Goal: Book appointment/travel/reservation

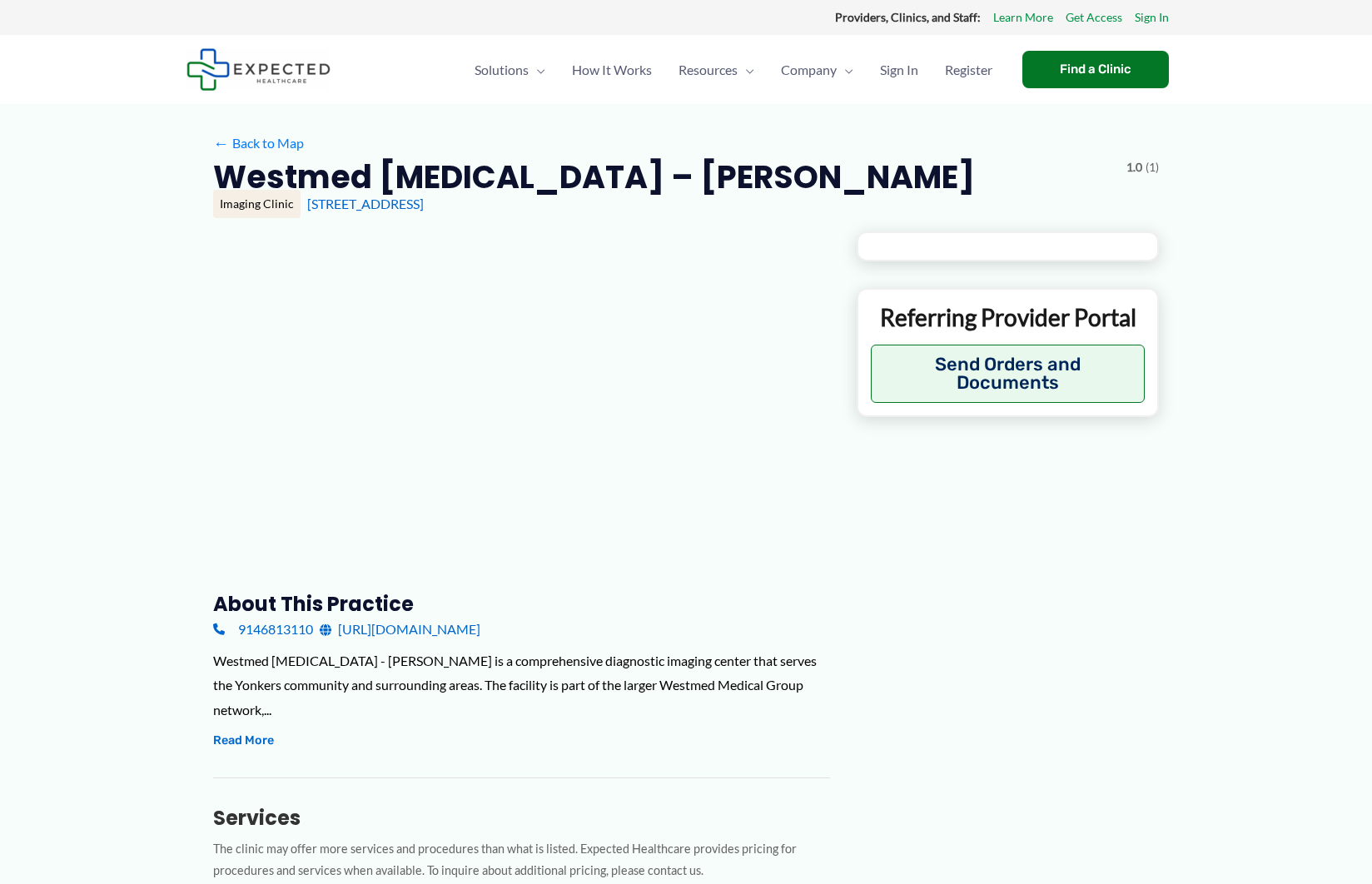
type input "**********"
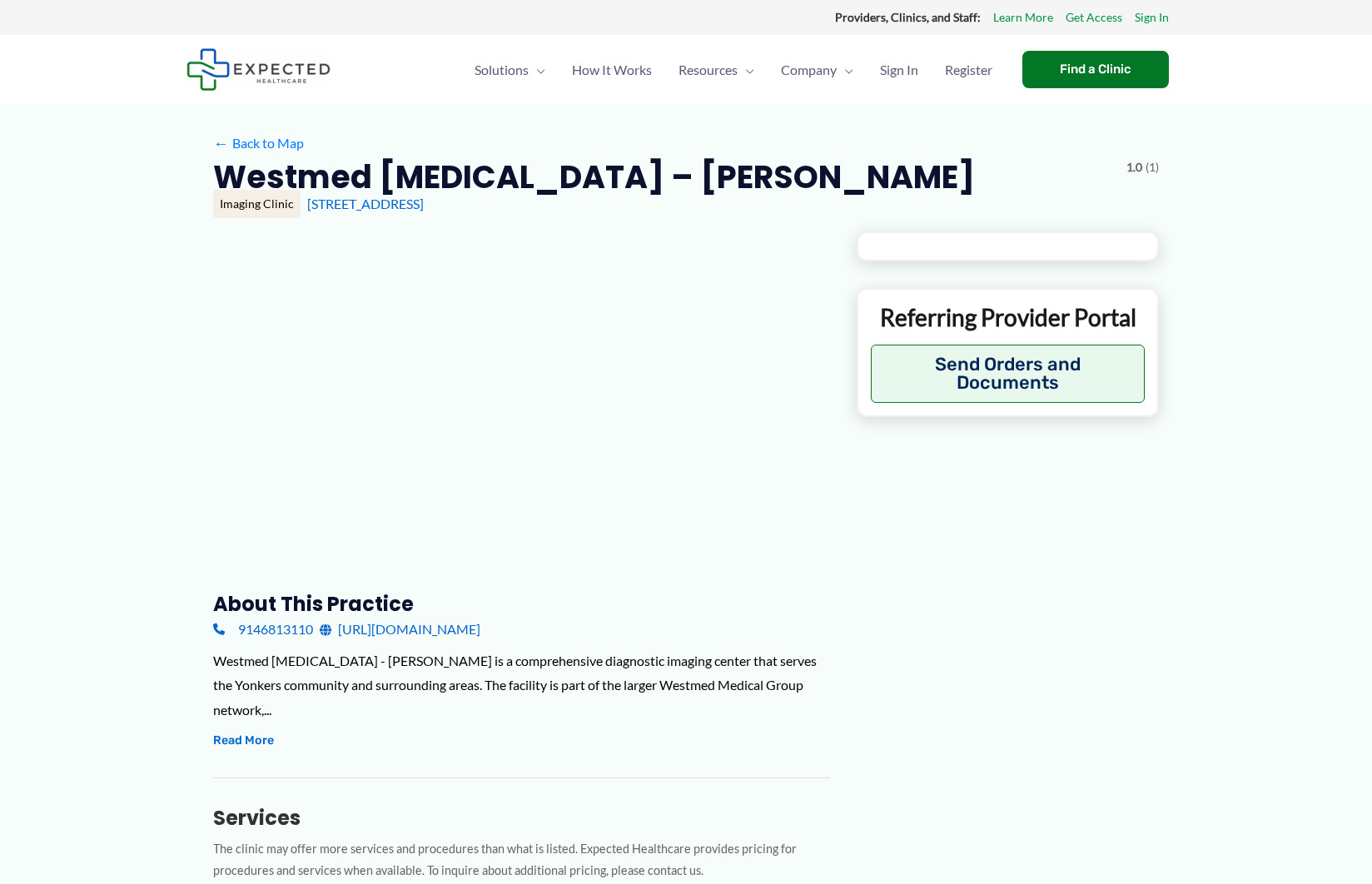
type input "**********"
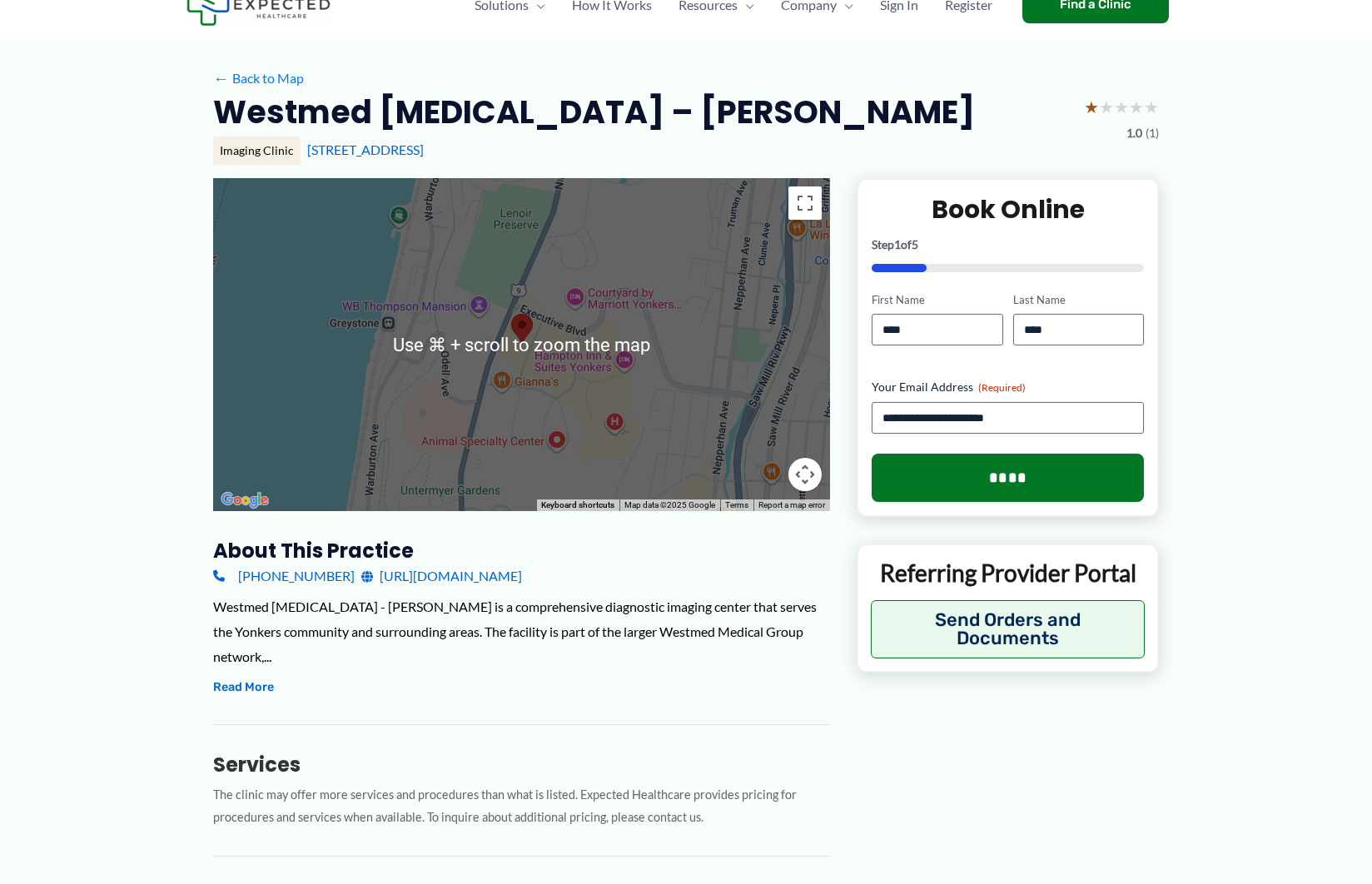
scroll to position [80, 0]
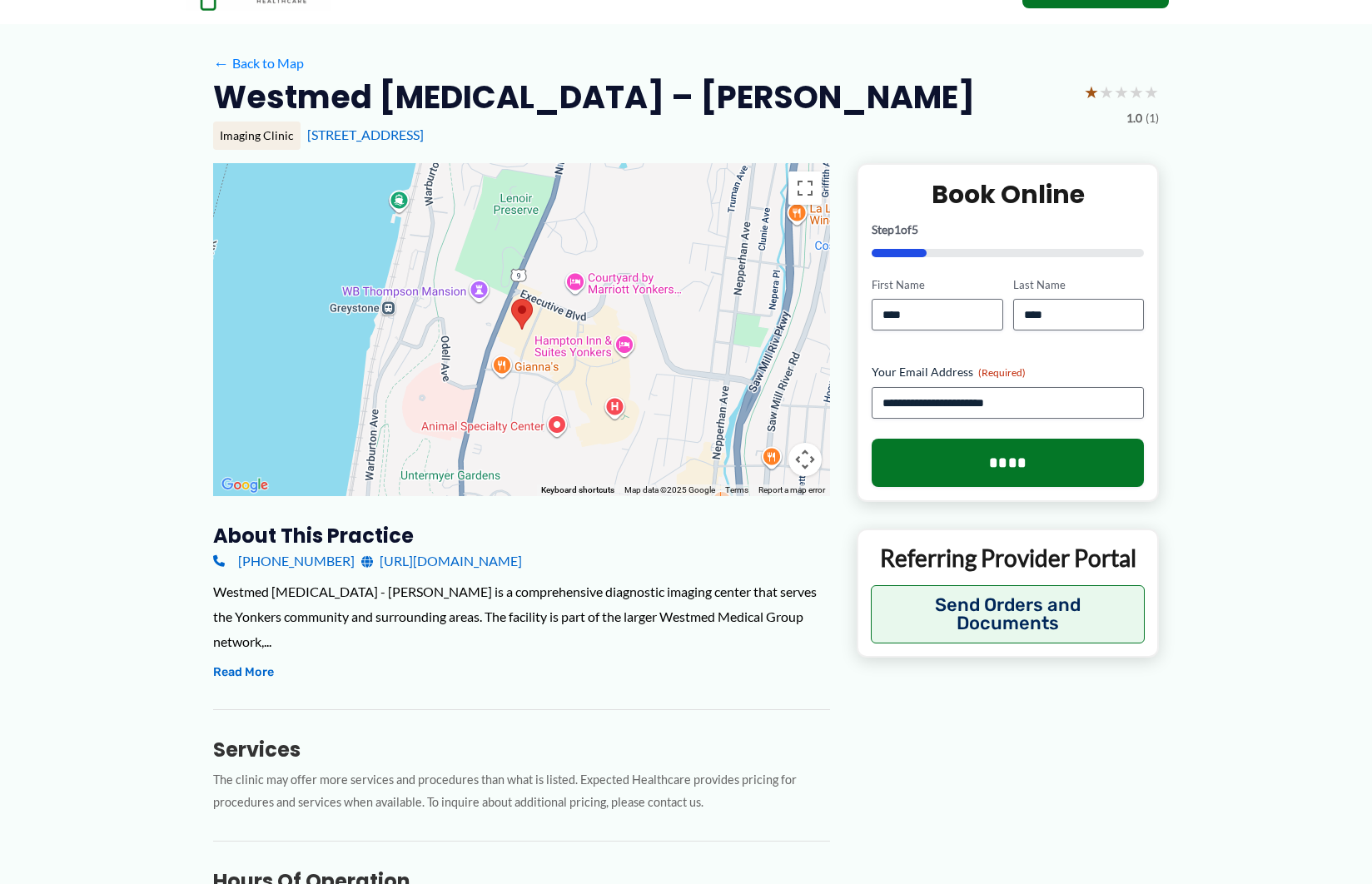
click at [510, 564] on link "[URL][DOMAIN_NAME]" at bounding box center [441, 561] width 161 height 25
